Goal: Task Accomplishment & Management: Use online tool/utility

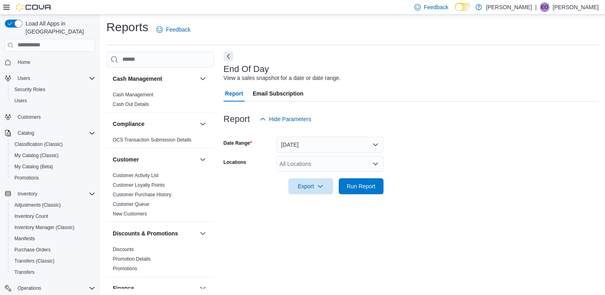
scroll to position [87, 0]
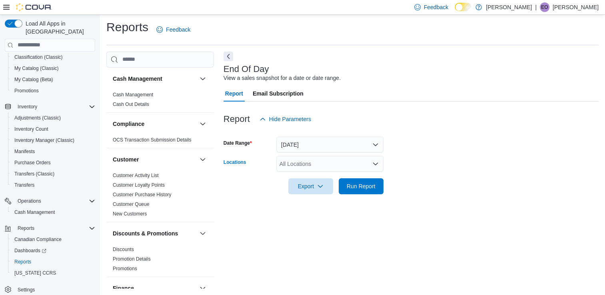
click at [285, 165] on div "All Locations" at bounding box center [330, 164] width 107 height 16
type input "***"
click at [304, 174] on span "Kozlov Outpost" at bounding box center [313, 178] width 38 height 8
click at [417, 182] on form "Date Range [DATE] Locations Kozlov Outpost Export Run Report" at bounding box center [411, 160] width 375 height 67
click at [374, 185] on span "Run Report" at bounding box center [361, 186] width 29 height 8
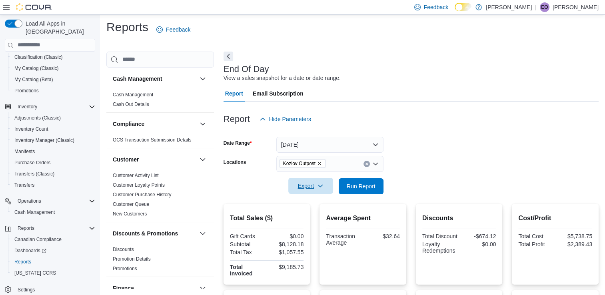
click at [319, 188] on icon "button" at bounding box center [320, 186] width 6 height 6
click at [320, 217] on span "Export to Pdf" at bounding box center [312, 218] width 36 height 6
